Goal: Information Seeking & Learning: Check status

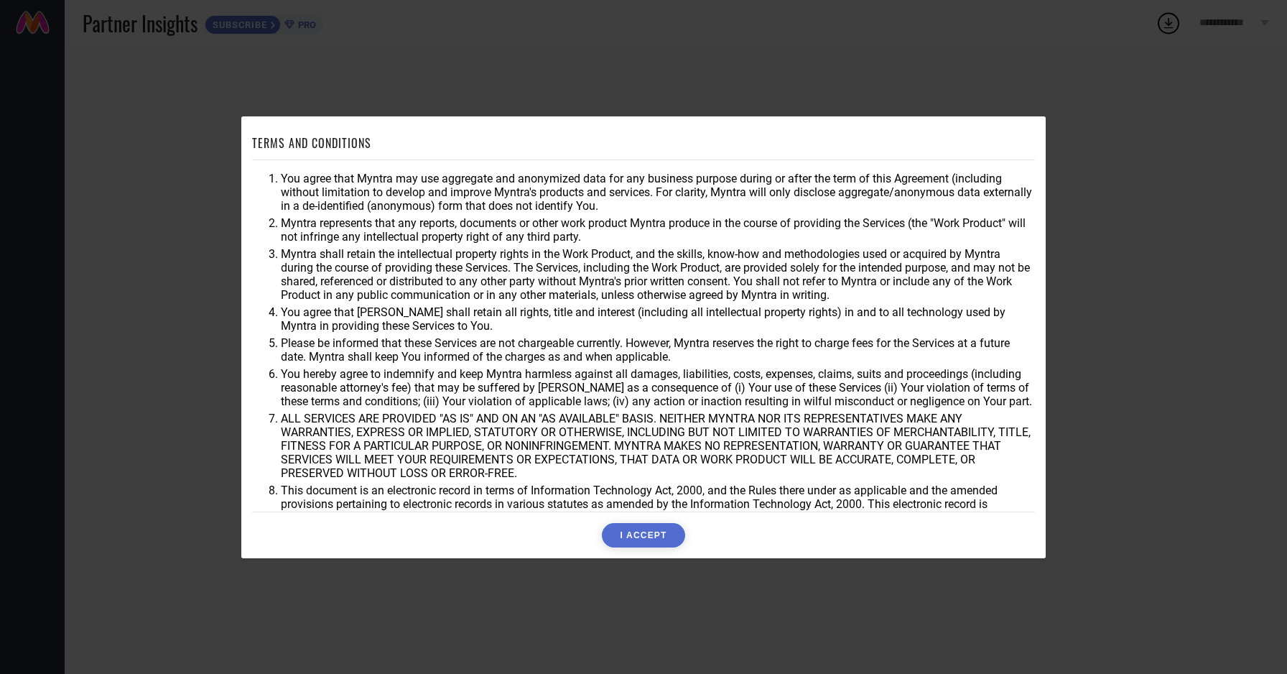
scroll to position [24, 0]
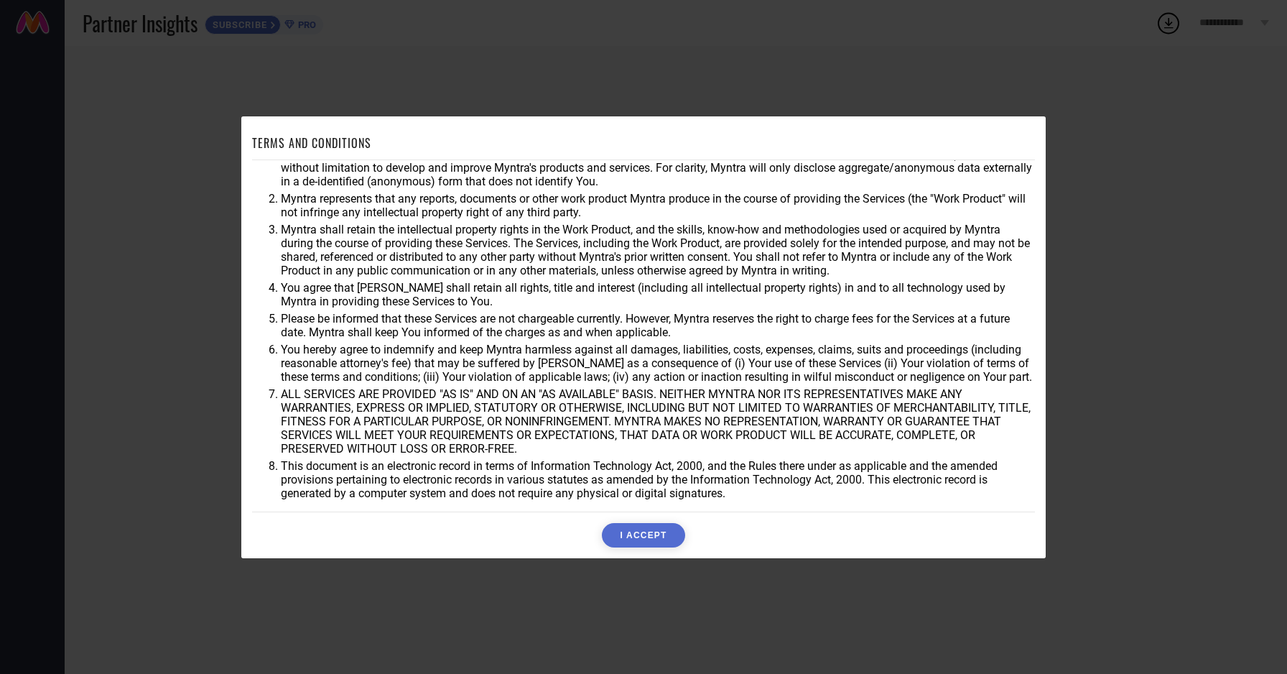
click at [654, 536] on button "I ACCEPT" at bounding box center [643, 535] width 83 height 24
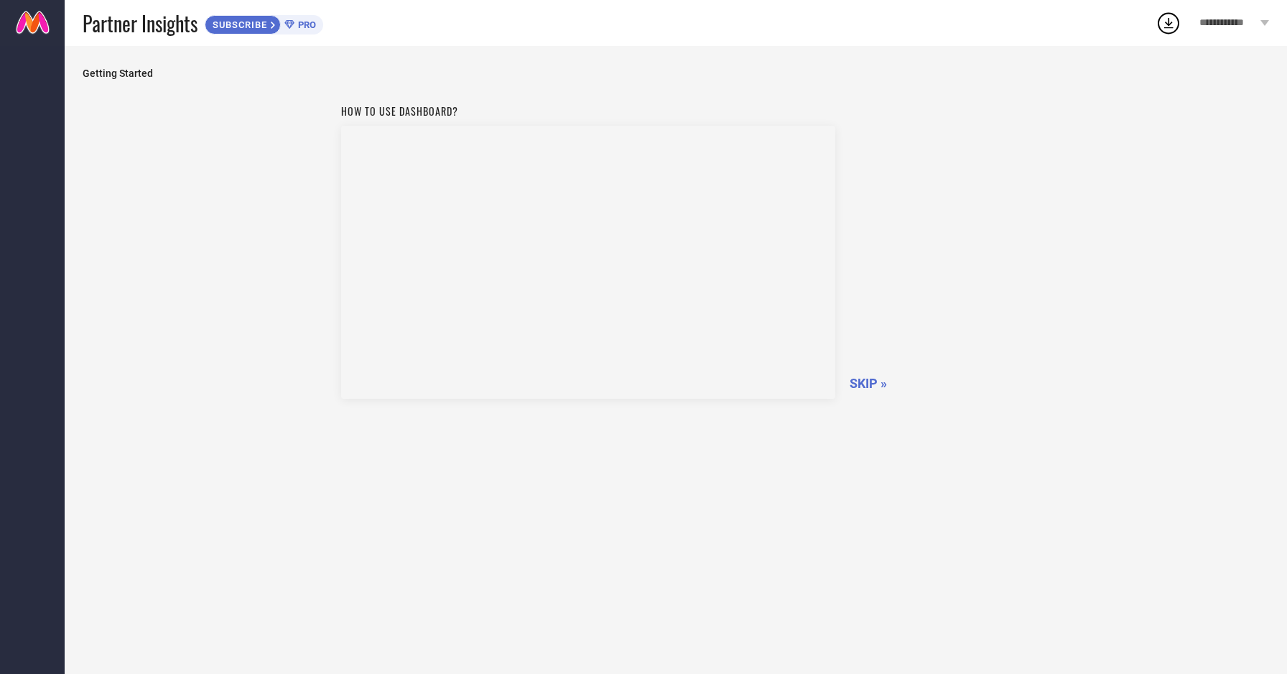
click at [876, 381] on span "SKIP »" at bounding box center [867, 383] width 37 height 15
